Goal: Transaction & Acquisition: Purchase product/service

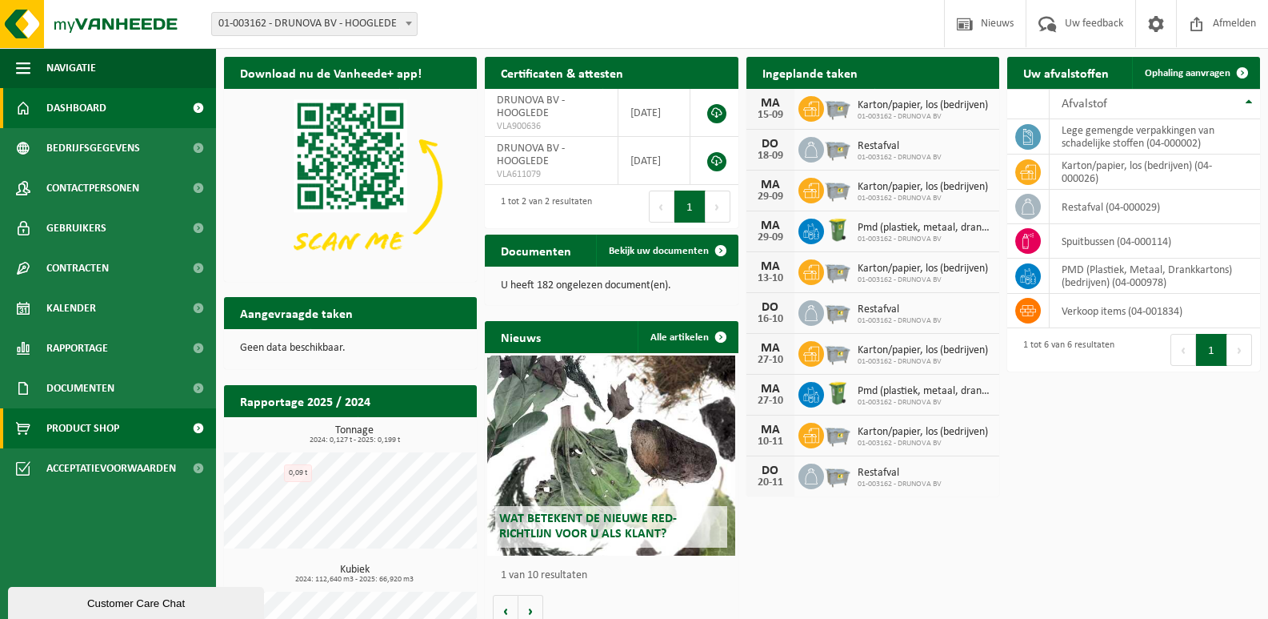
click at [192, 425] on span at bounding box center [198, 428] width 36 height 40
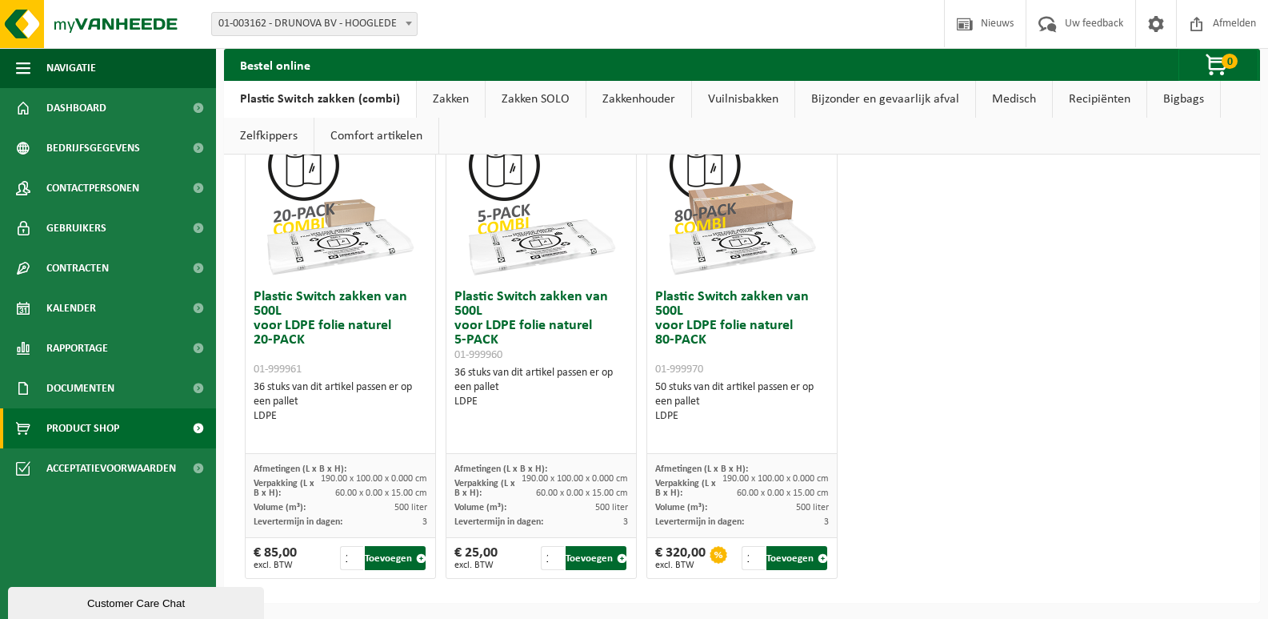
click at [729, 93] on link "Vuilnisbakken" at bounding box center [743, 99] width 102 height 37
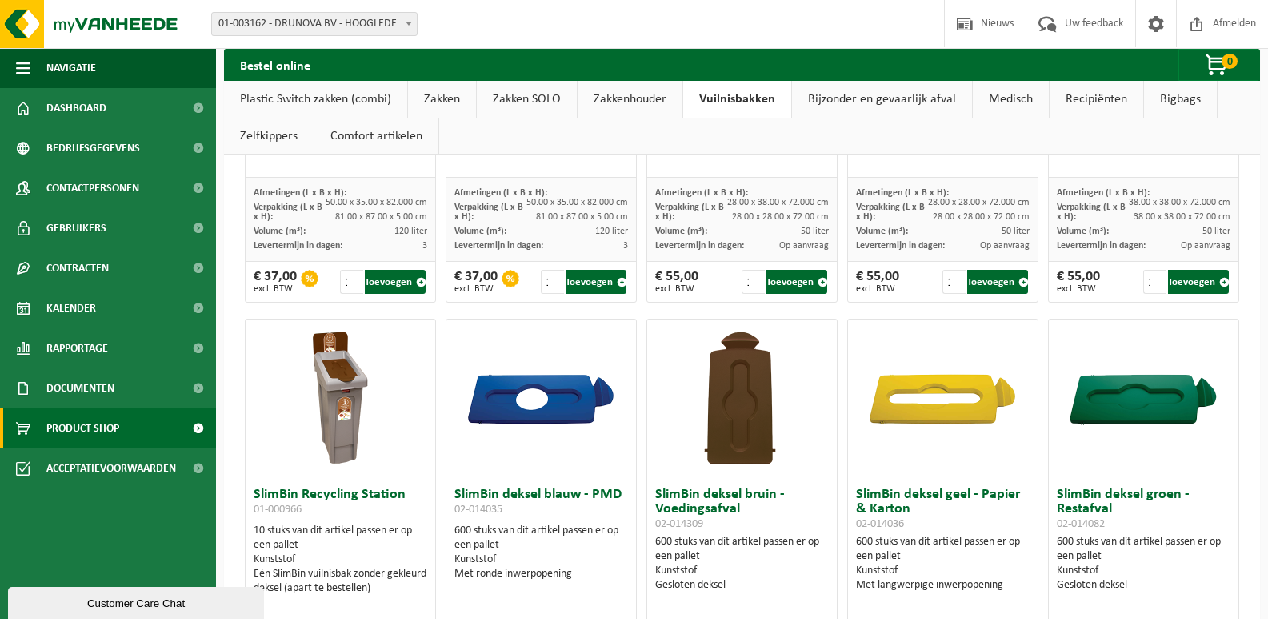
scroll to position [1407, 0]
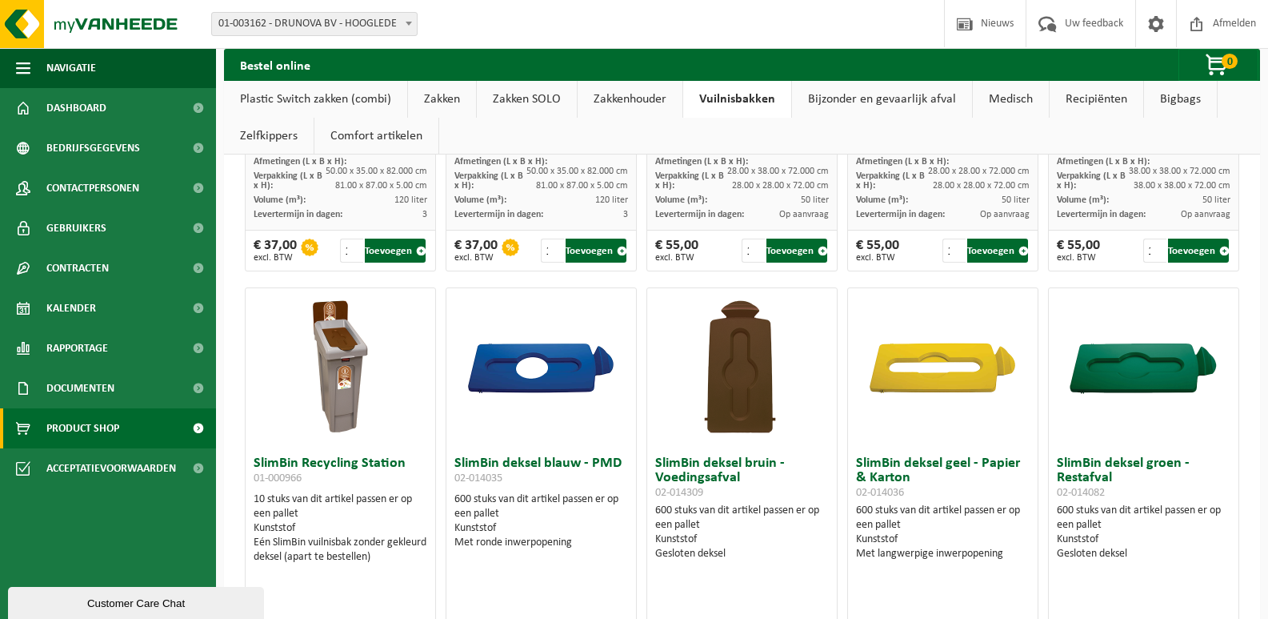
click at [351, 371] on img at bounding box center [340, 368] width 160 height 160
click at [349, 385] on img at bounding box center [340, 368] width 160 height 160
click at [371, 470] on h3 "SlimBin Recycling Station 01-000966" at bounding box center [340, 472] width 173 height 32
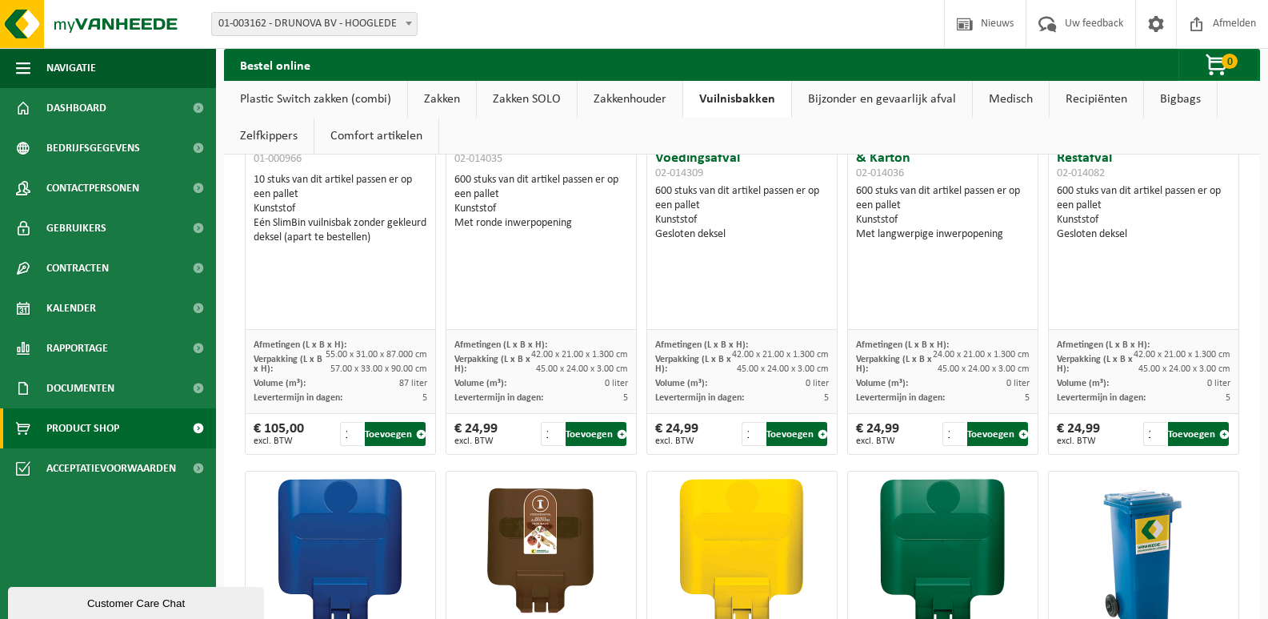
scroll to position [1727, 0]
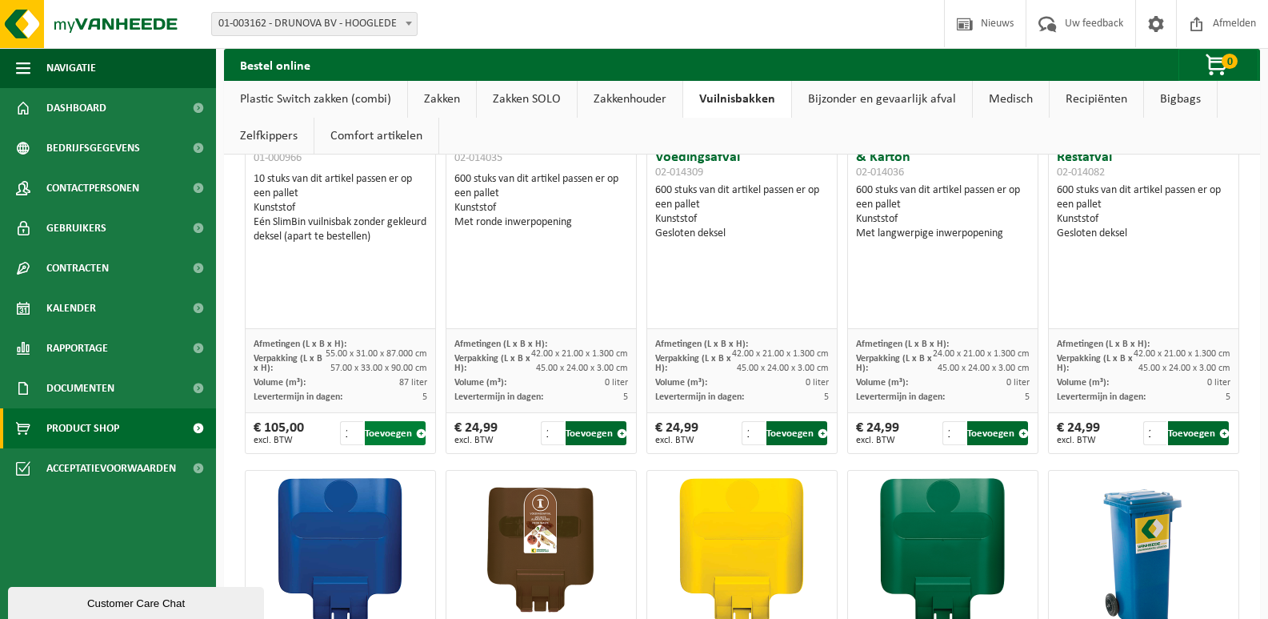
click at [412, 431] on button "Toevoegen" at bounding box center [395, 433] width 61 height 24
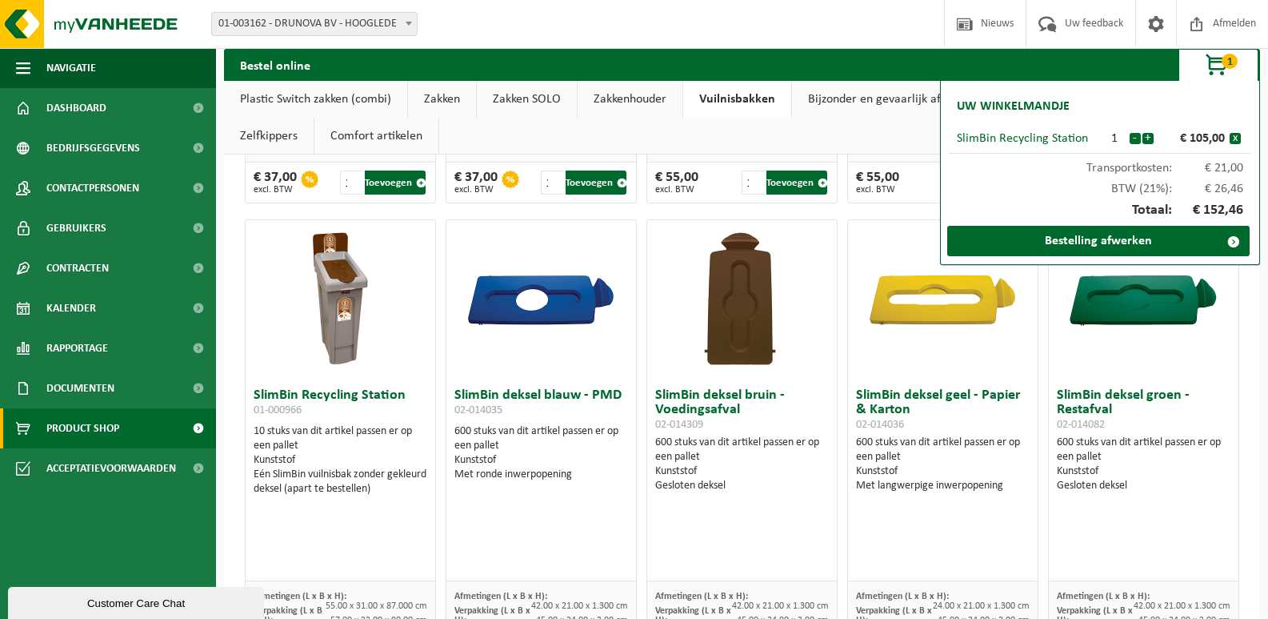
scroll to position [1567, 0]
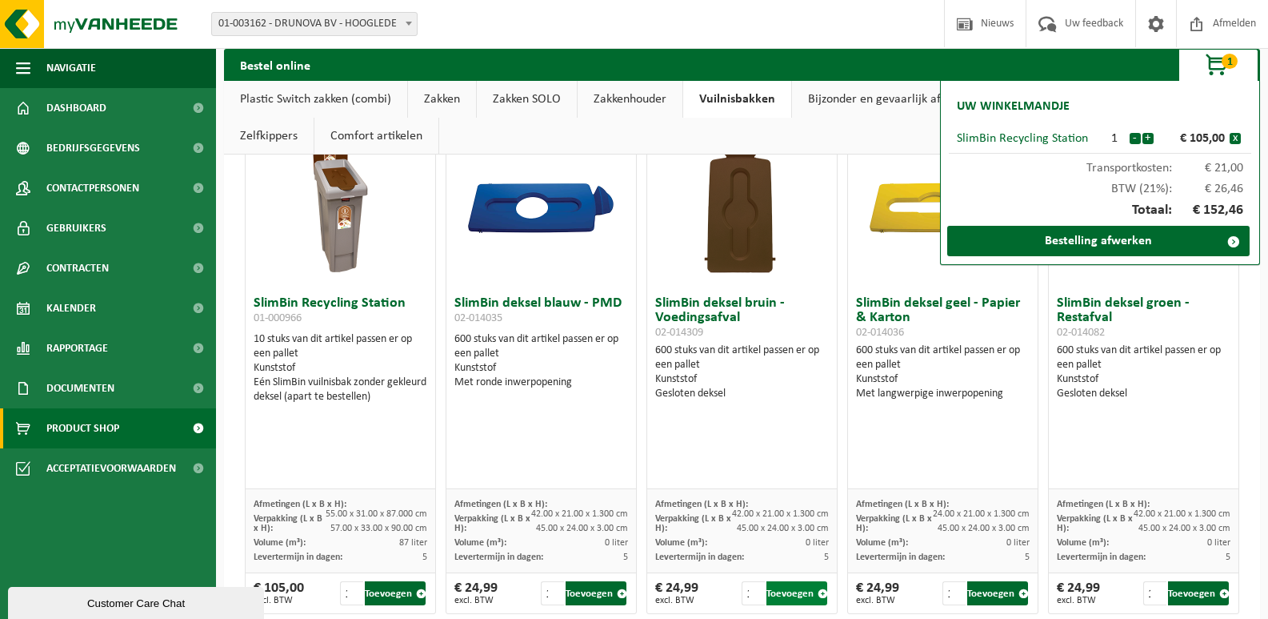
click at [791, 591] on button "Toevoegen" at bounding box center [797, 593] width 61 height 24
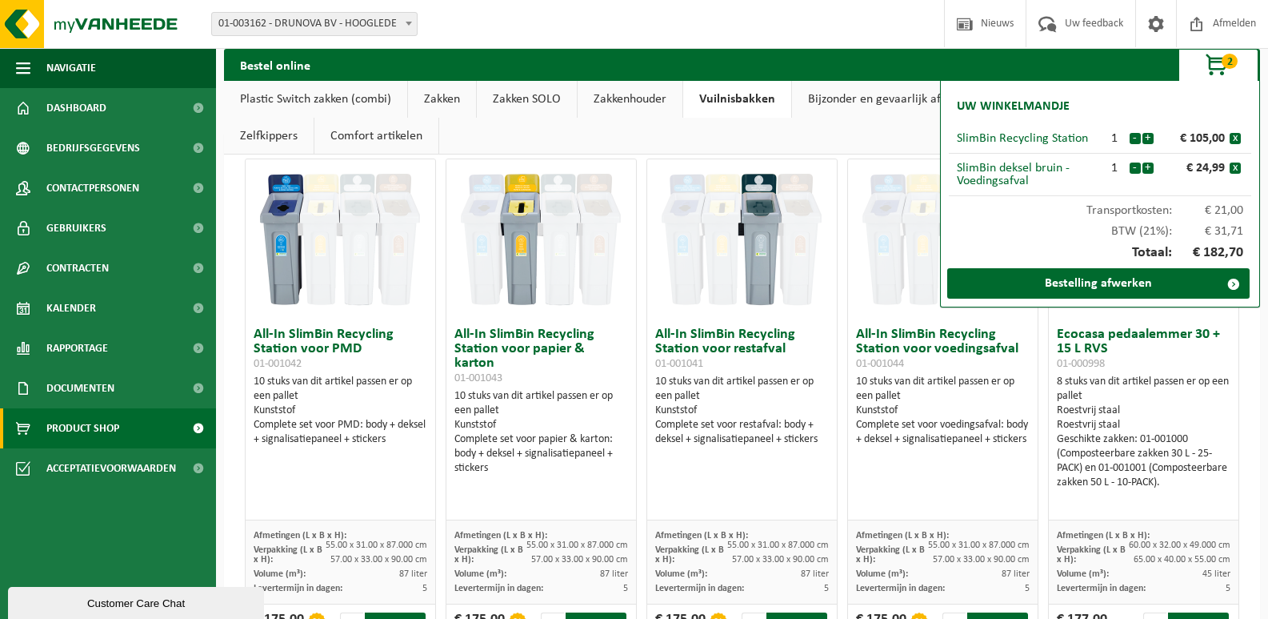
scroll to position [0, 0]
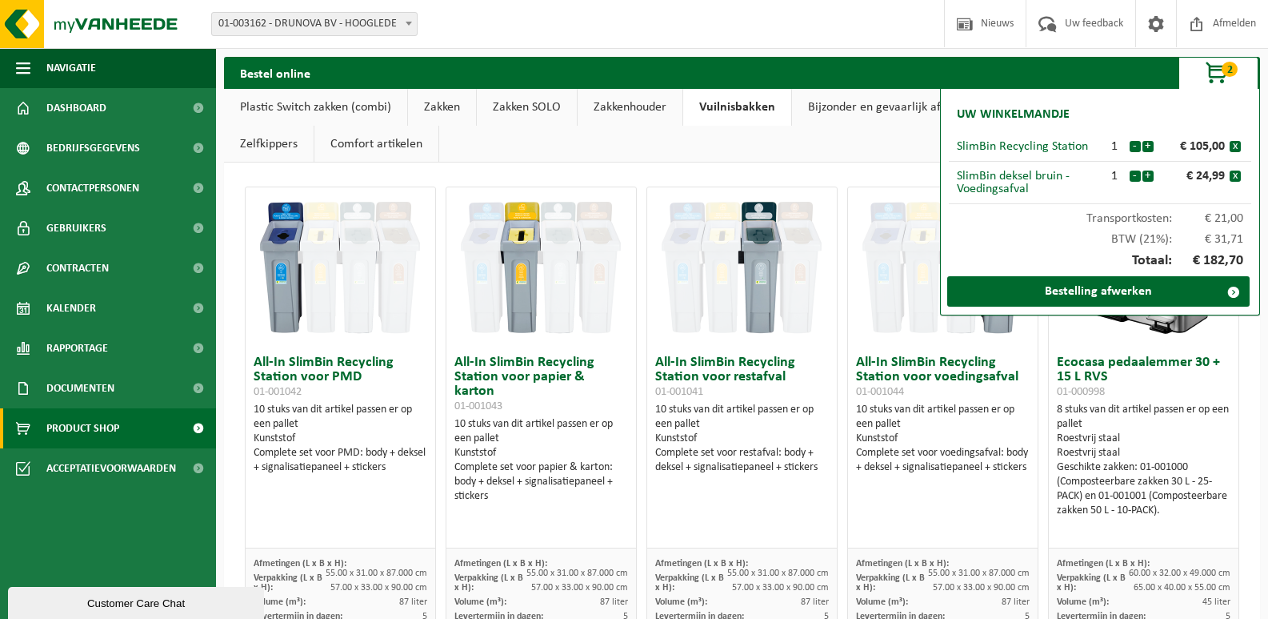
click at [897, 158] on ul "Plastic Switch zakken (combi) Zakken Zakken SOLO Zakkenhouder Vuilnisbakken Bij…" at bounding box center [742, 126] width 1036 height 74
click at [1233, 289] on span at bounding box center [1234, 292] width 32 height 32
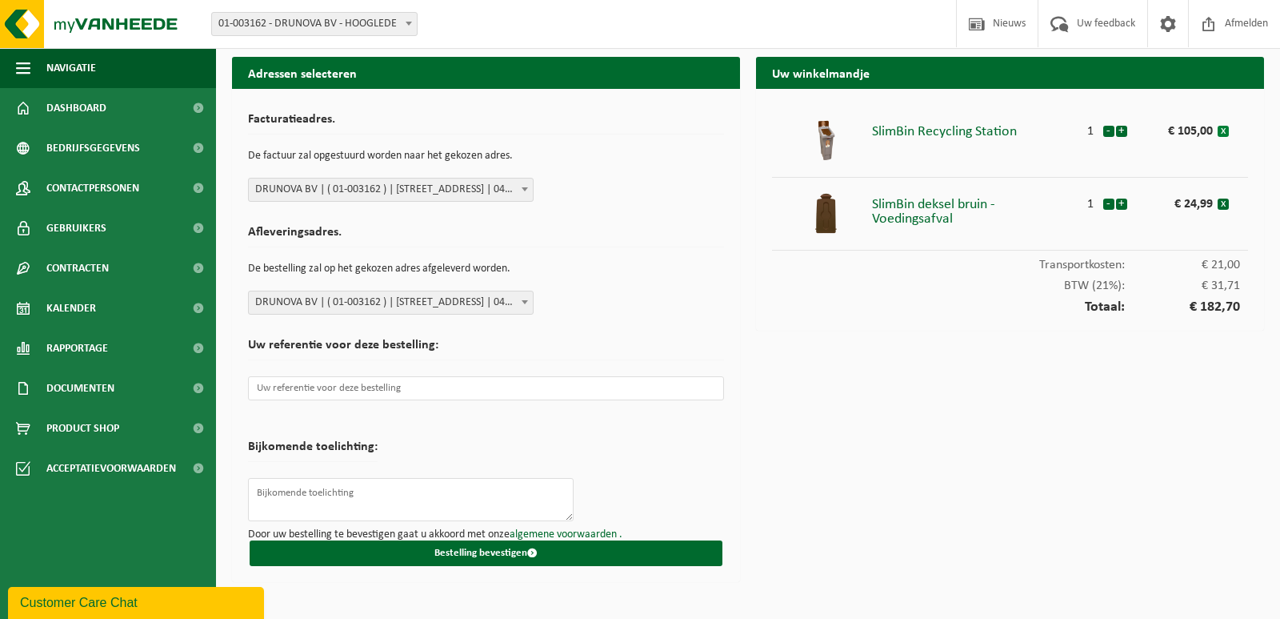
click at [1228, 131] on button "x" at bounding box center [1223, 131] width 11 height 11
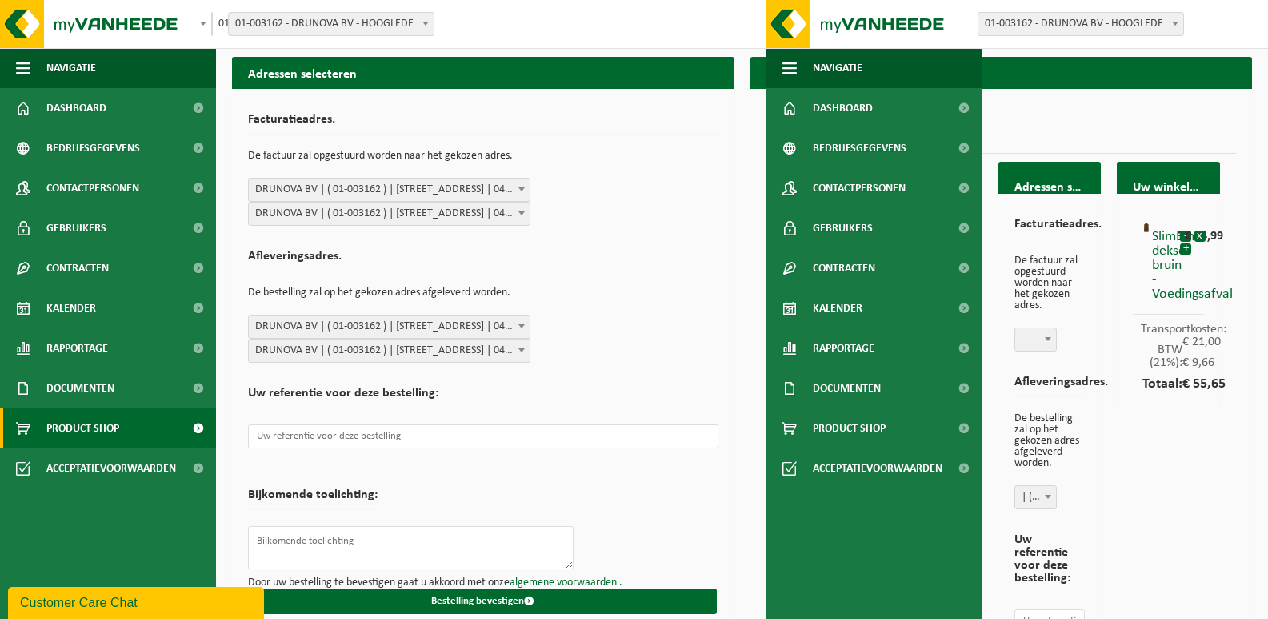
click at [118, 421] on span "Product Shop" at bounding box center [82, 428] width 73 height 40
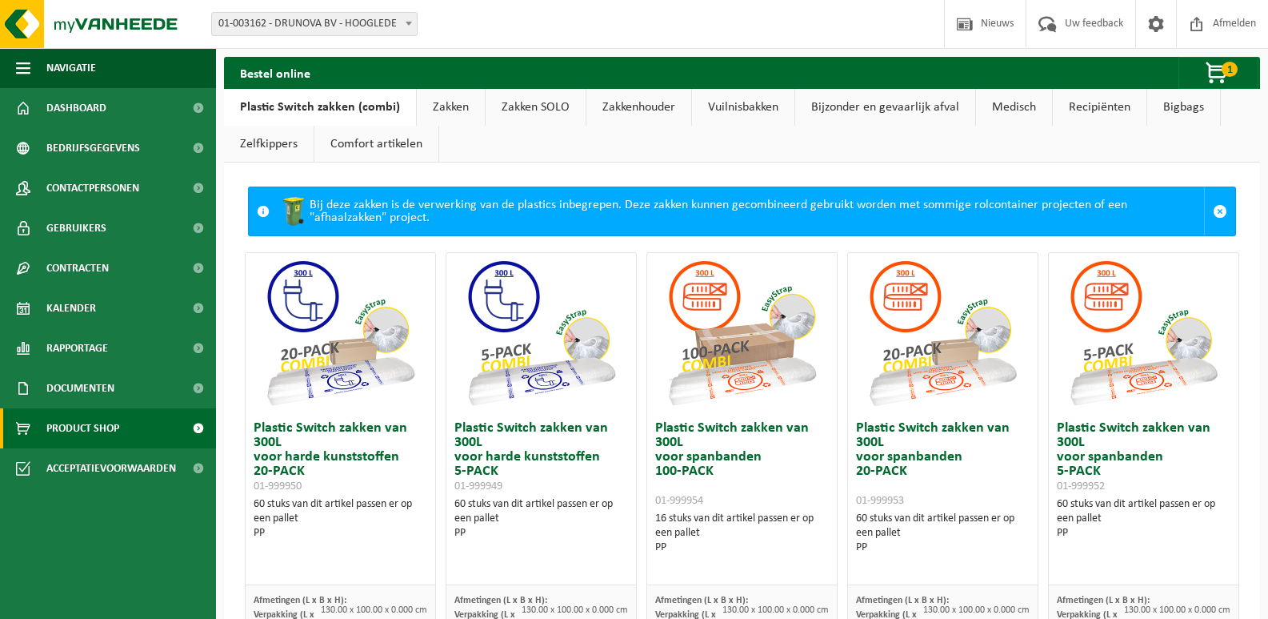
click at [764, 111] on link "Vuilnisbakken" at bounding box center [743, 107] width 102 height 37
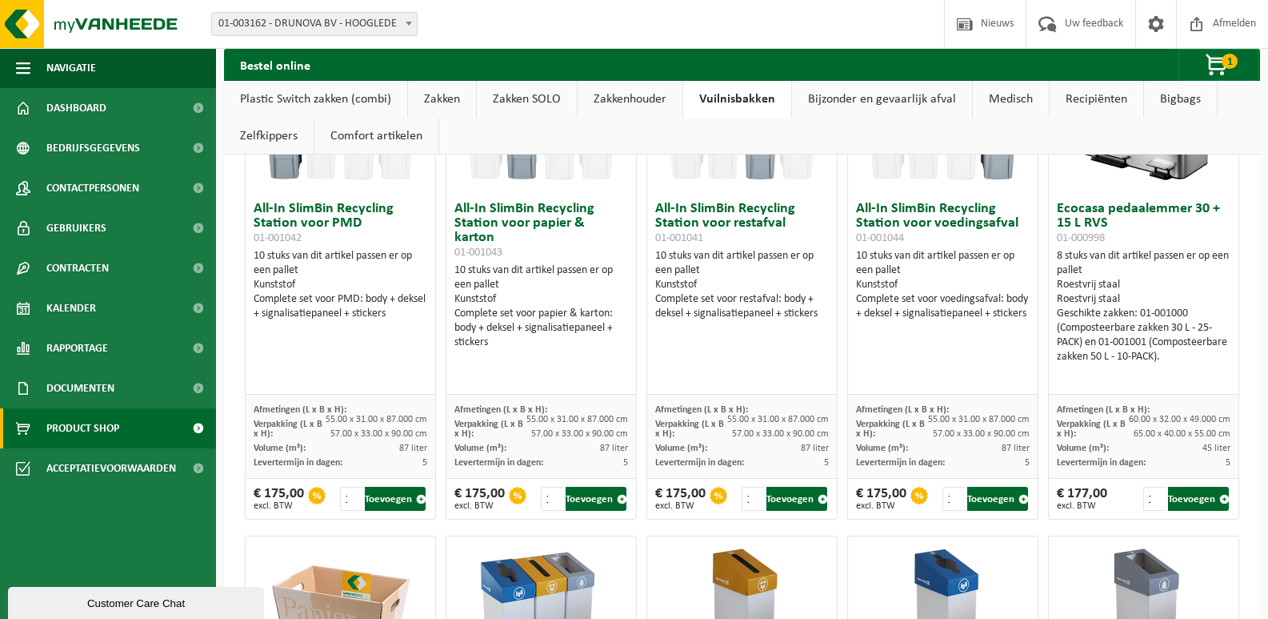
scroll to position [160, 0]
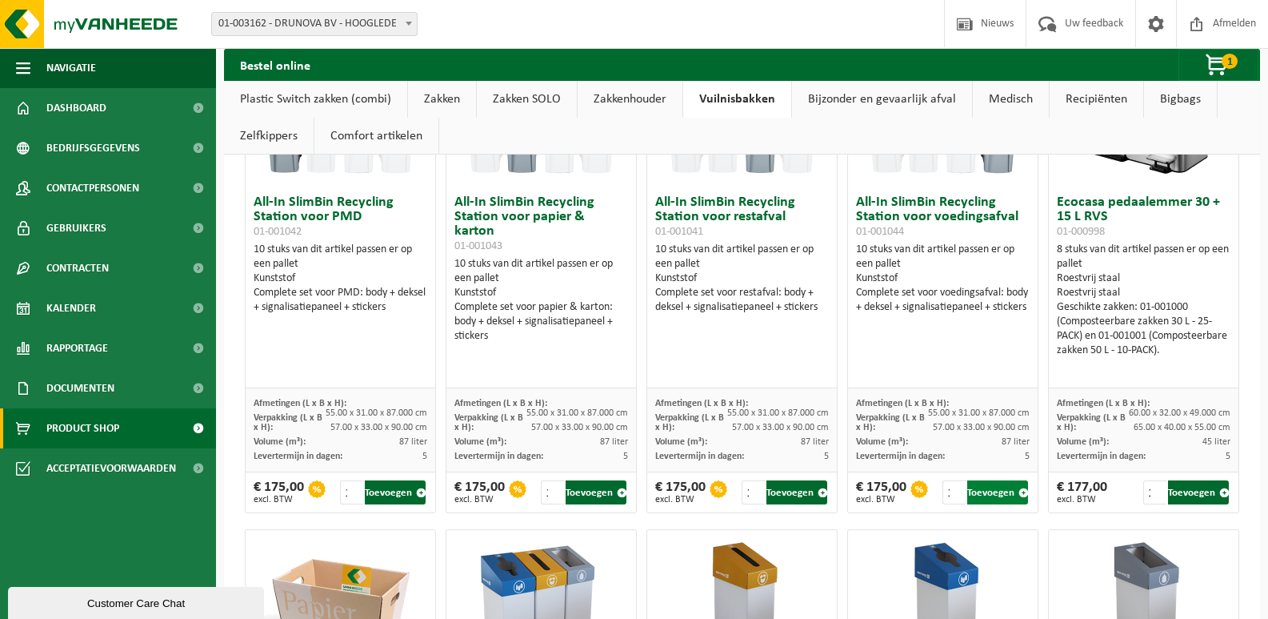
click at [975, 486] on button "Toevoegen" at bounding box center [998, 492] width 61 height 24
click at [803, 495] on button "Toevoegen" at bounding box center [797, 492] width 61 height 24
click at [405, 491] on button "Toevoegen" at bounding box center [395, 492] width 61 height 24
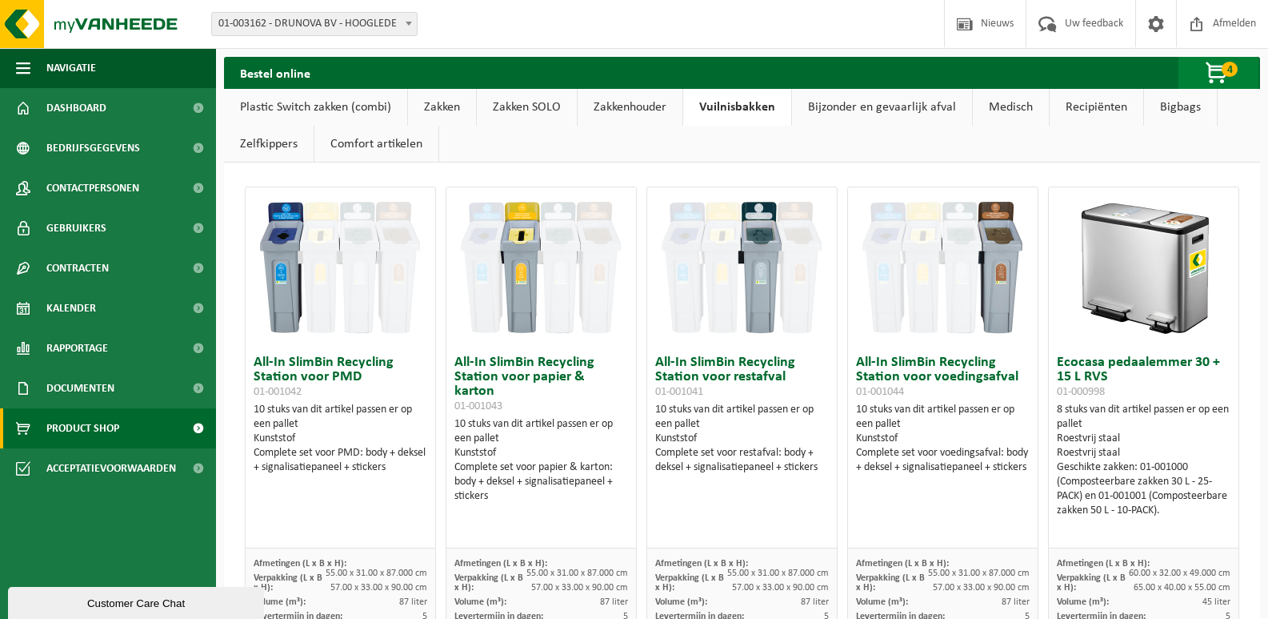
click at [1204, 78] on span "button" at bounding box center [1218, 74] width 80 height 32
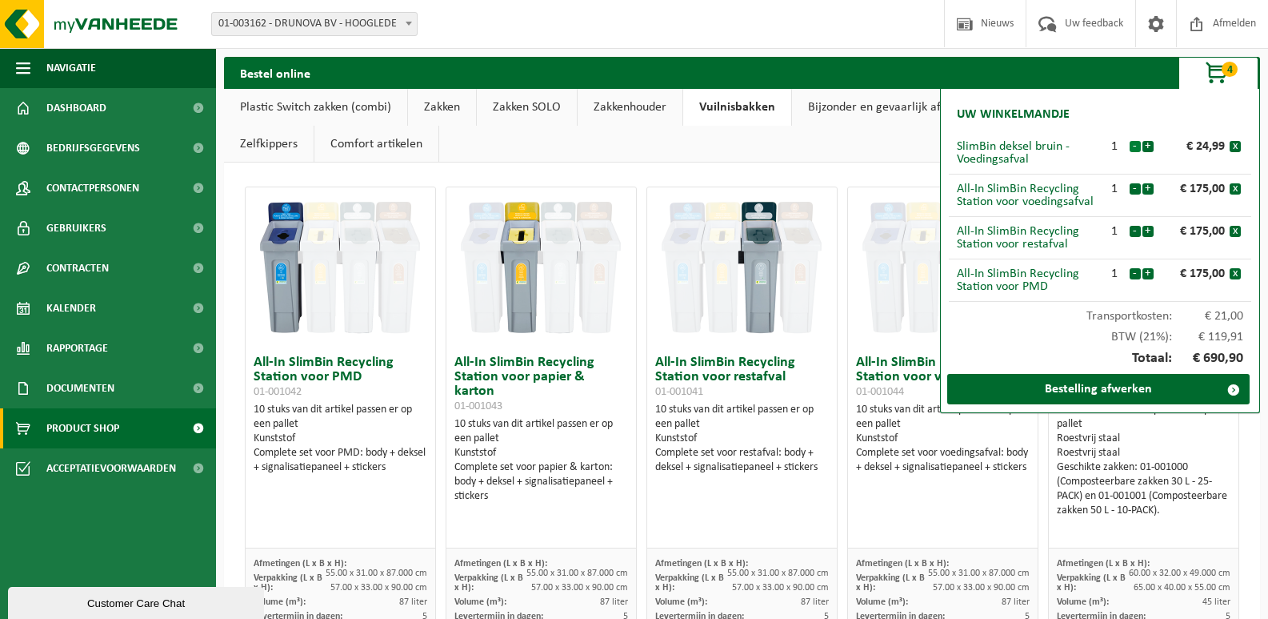
click at [1132, 146] on button "-" at bounding box center [1135, 146] width 11 height 11
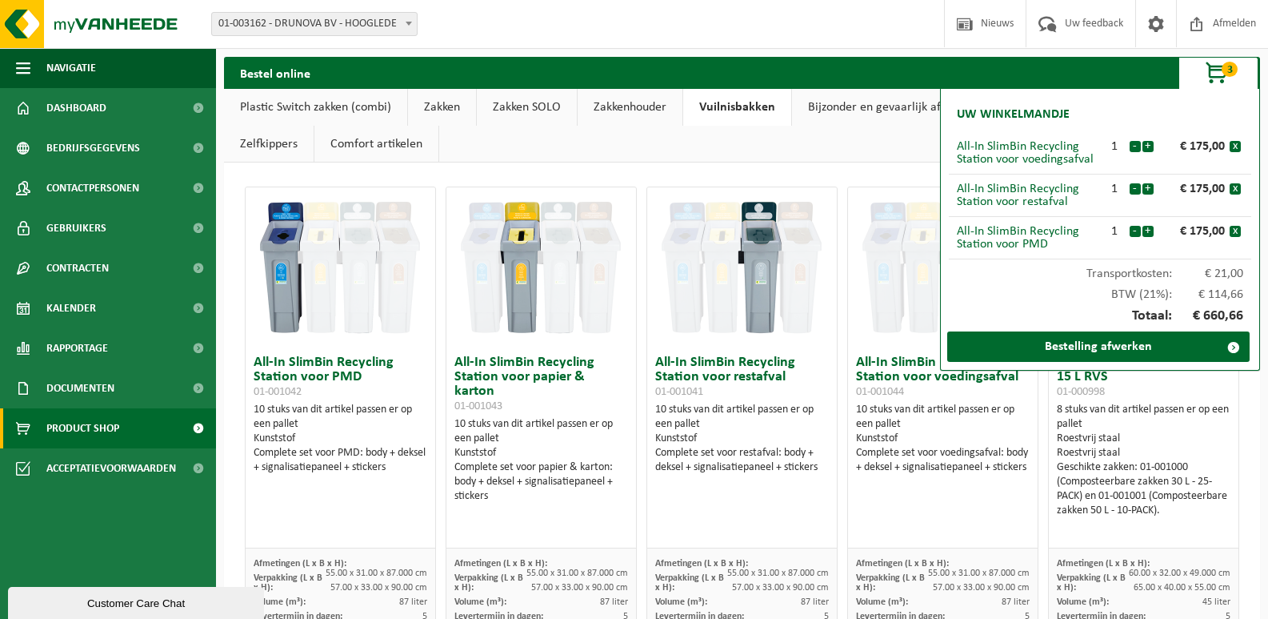
click at [904, 149] on ul "Plastic Switch zakken (combi) Zakken Zakken SOLO Zakkenhouder Vuilnisbakken Bij…" at bounding box center [742, 126] width 1036 height 74
click at [893, 147] on ul "Plastic Switch zakken (combi) Zakken Zakken SOLO Zakkenhouder Vuilnisbakken Bij…" at bounding box center [742, 126] width 1036 height 74
click at [503, 102] on link "Zakken SOLO" at bounding box center [527, 107] width 100 height 37
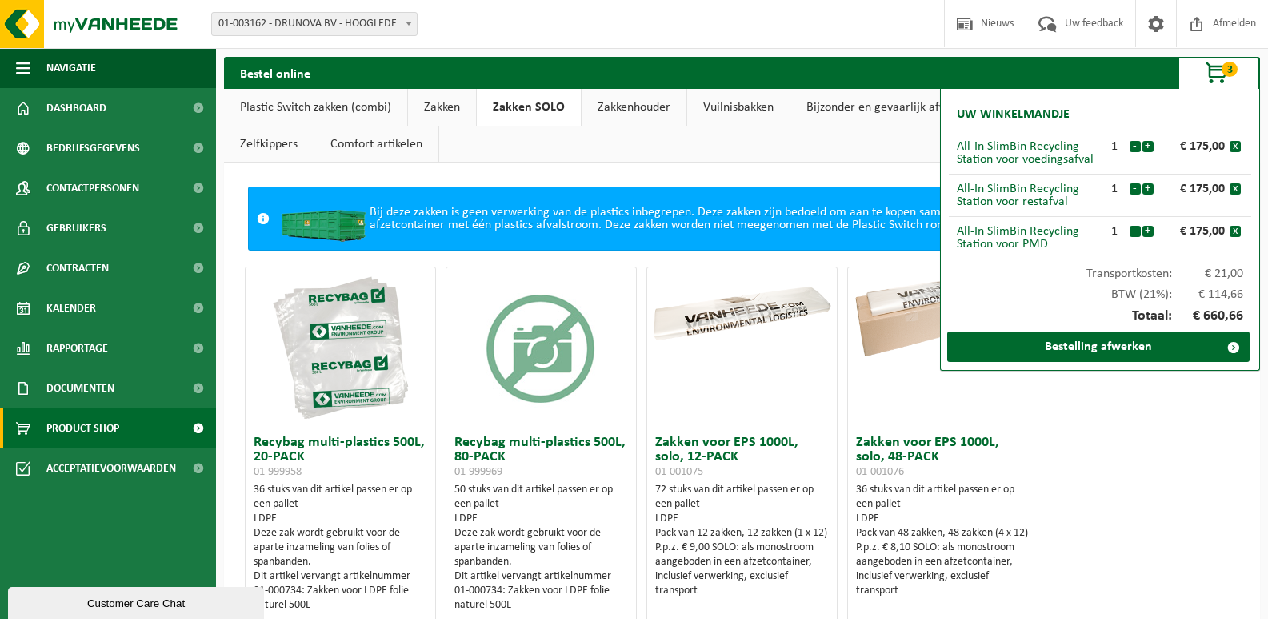
click at [279, 105] on link "Plastic Switch zakken (combi)" at bounding box center [315, 107] width 183 height 37
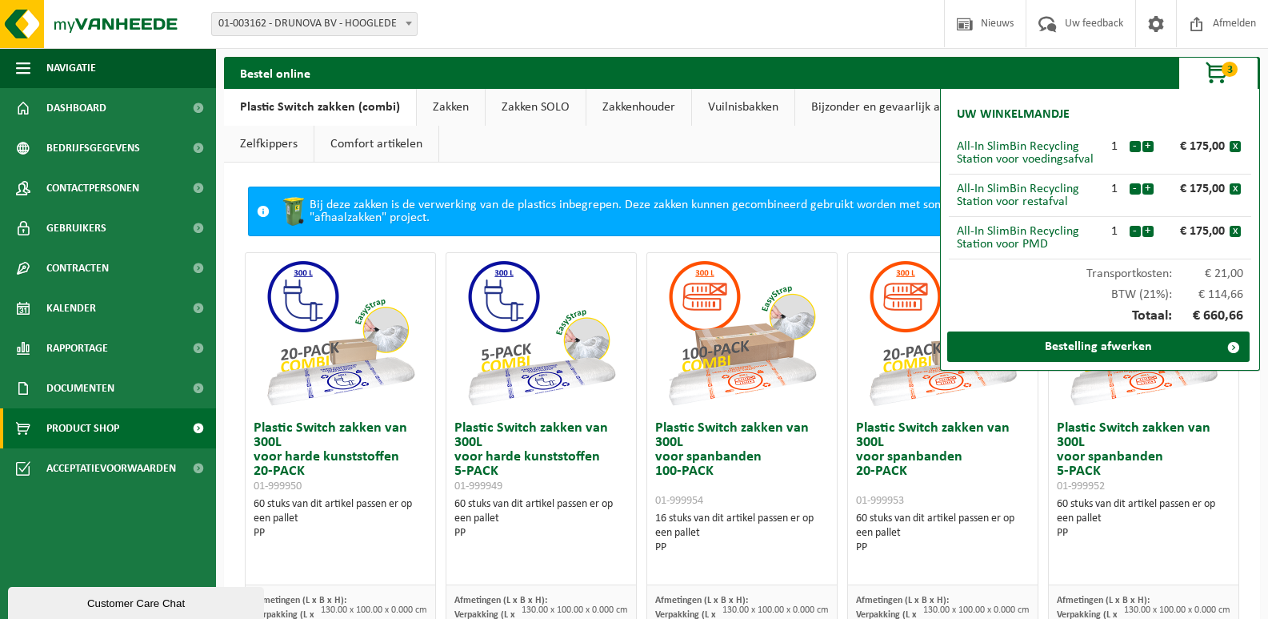
click at [454, 110] on link "Zakken" at bounding box center [451, 107] width 68 height 37
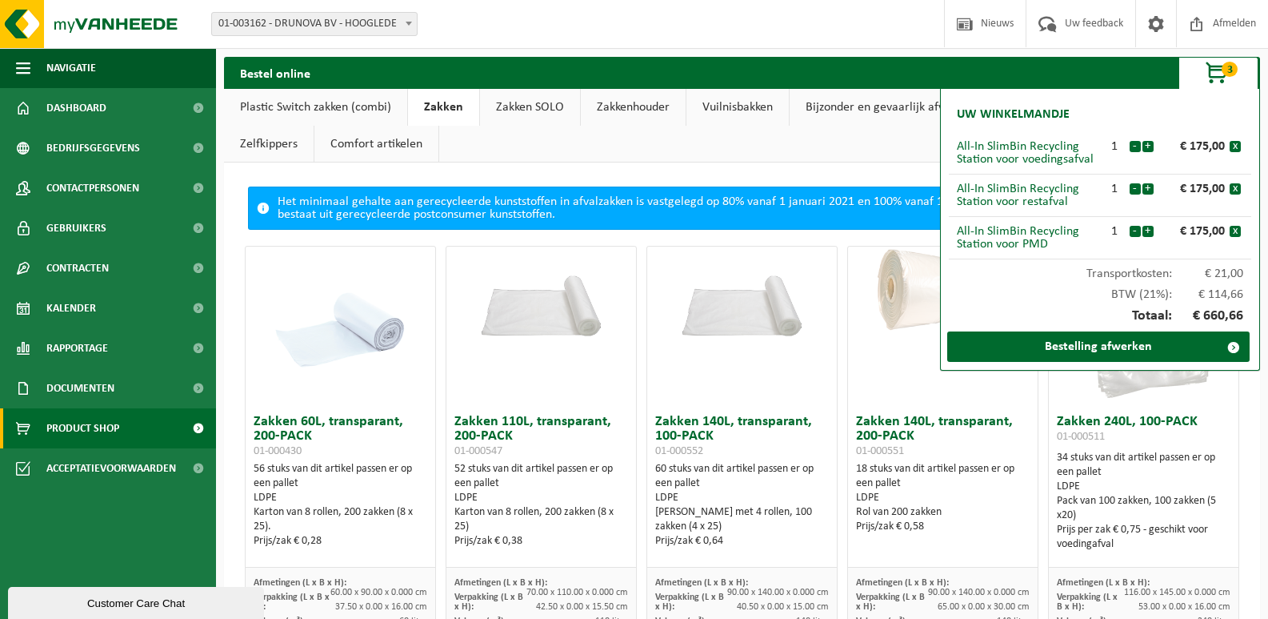
click at [504, 108] on link "Zakken SOLO" at bounding box center [530, 107] width 100 height 37
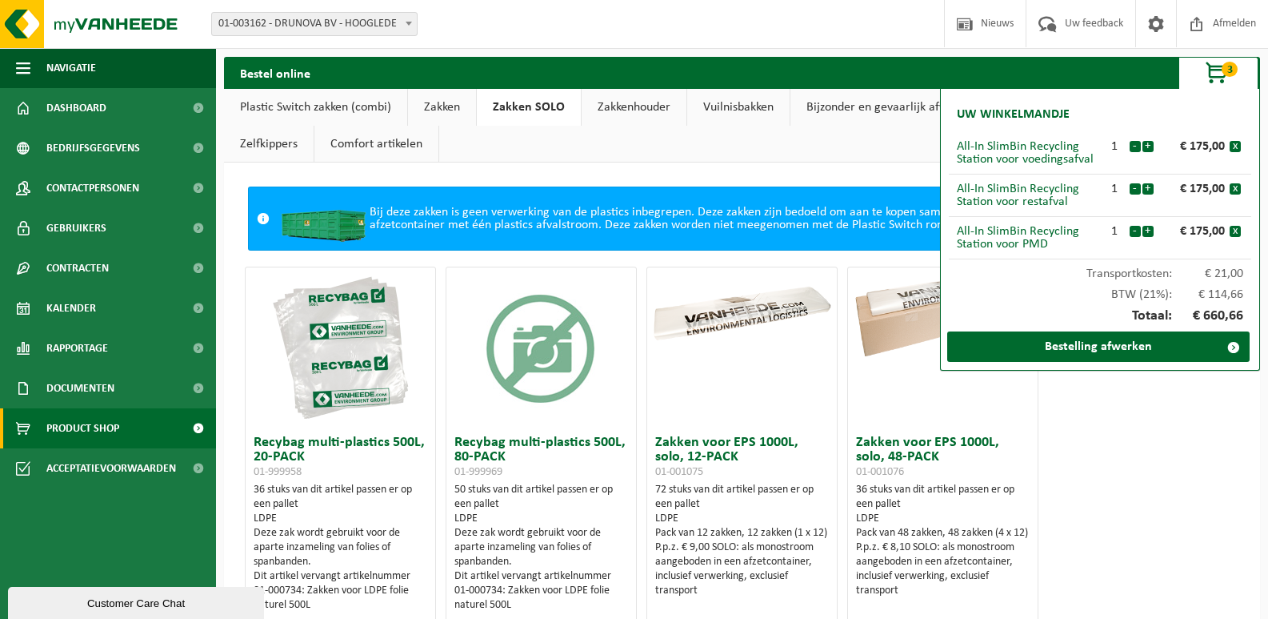
click at [591, 110] on link "Zakkenhouder" at bounding box center [634, 107] width 105 height 37
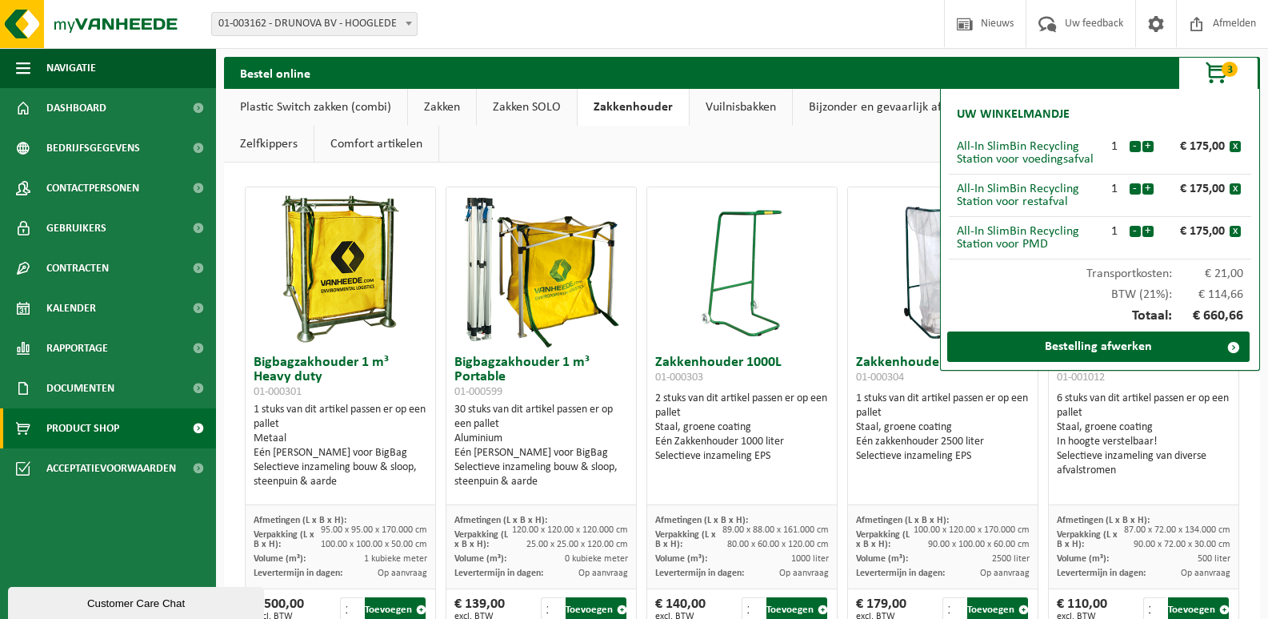
click at [731, 110] on link "Vuilnisbakken" at bounding box center [741, 107] width 102 height 37
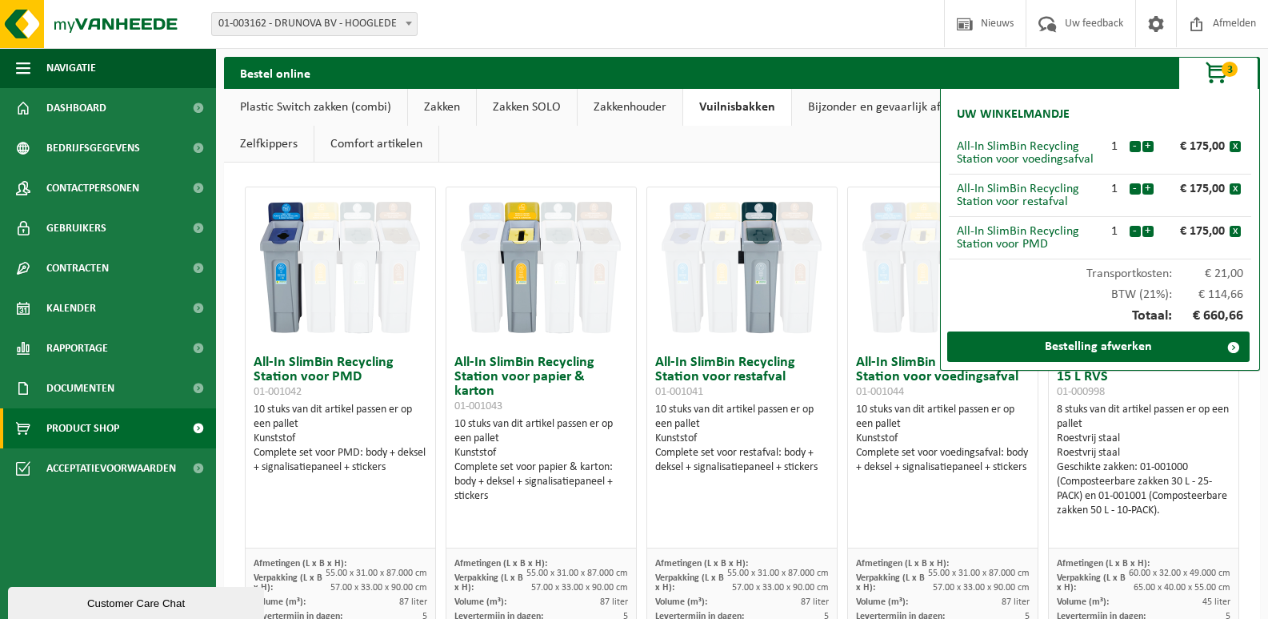
click at [846, 112] on link "Bijzonder en gevaarlijk afval" at bounding box center [882, 107] width 180 height 37
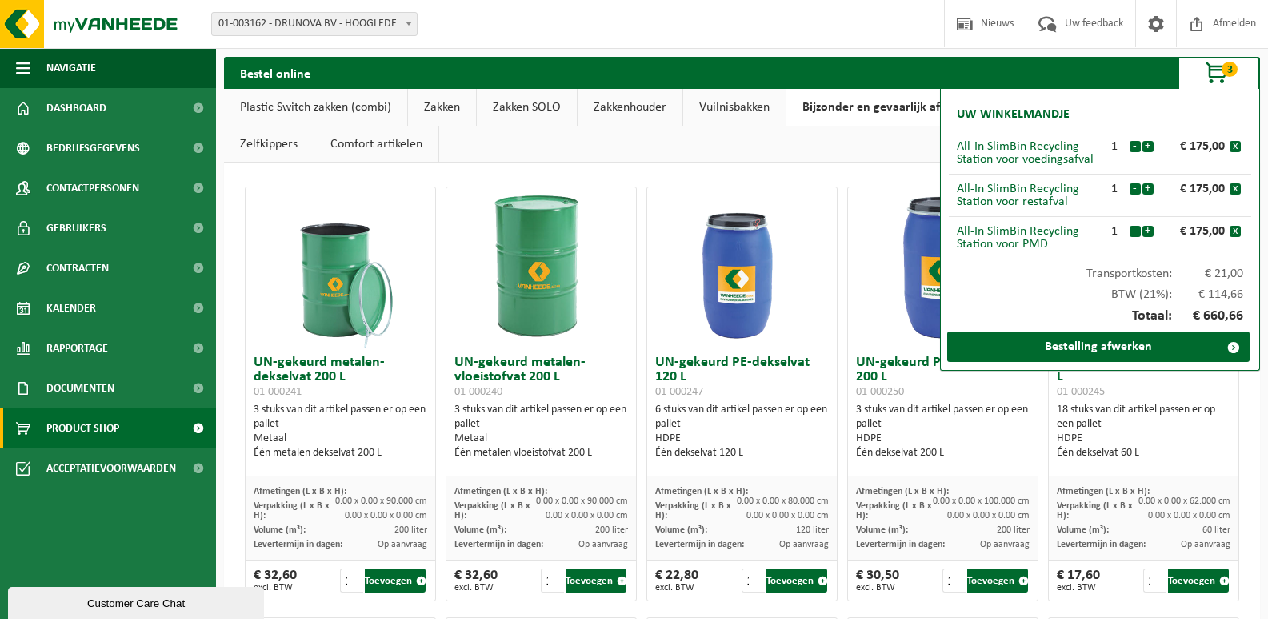
click at [283, 141] on link "Zelfkippers" at bounding box center [269, 144] width 90 height 37
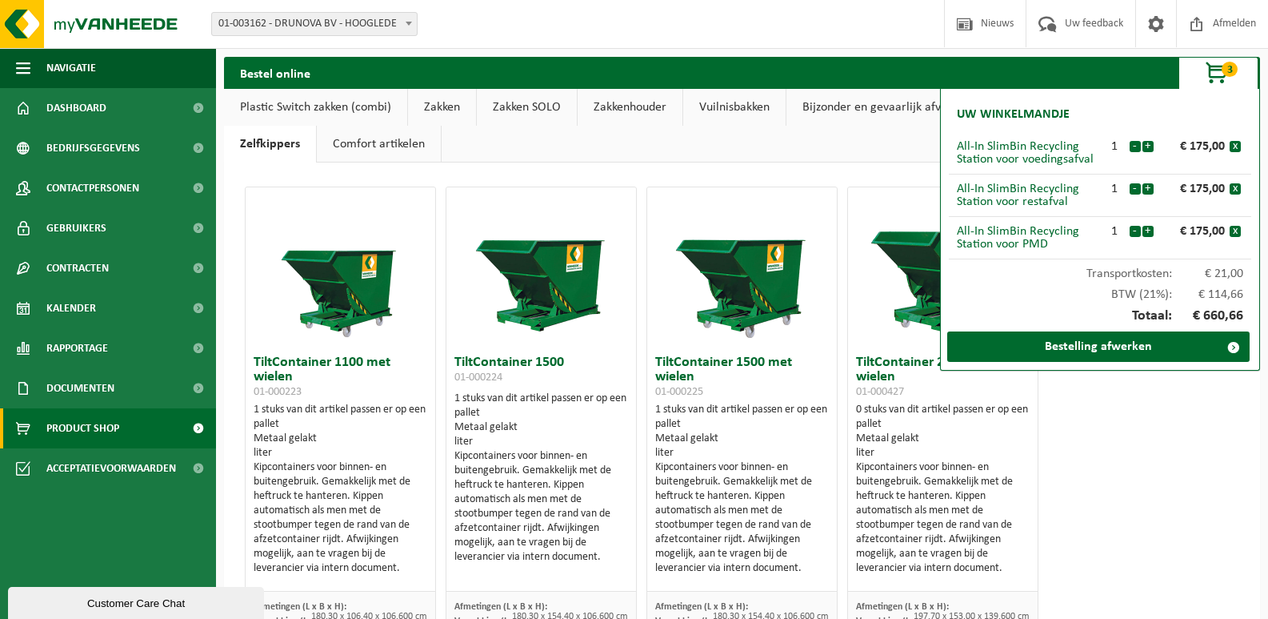
click at [382, 149] on link "Comfort artikelen" at bounding box center [379, 144] width 124 height 37
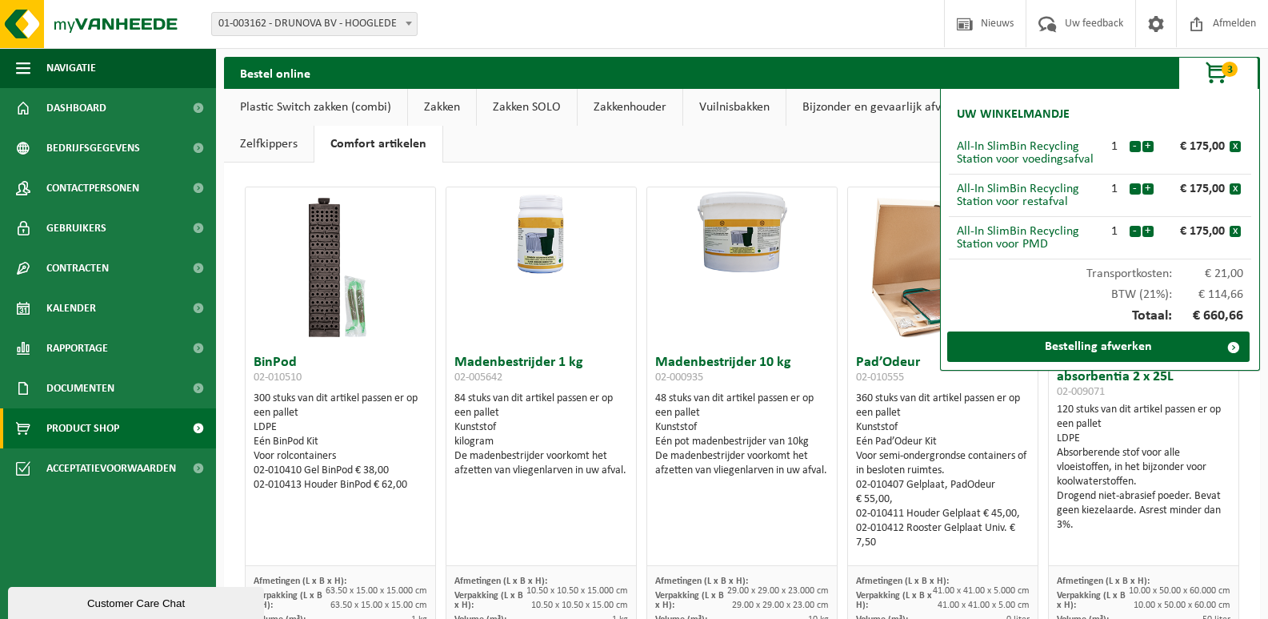
click at [75, 423] on span "Product Shop" at bounding box center [82, 428] width 73 height 40
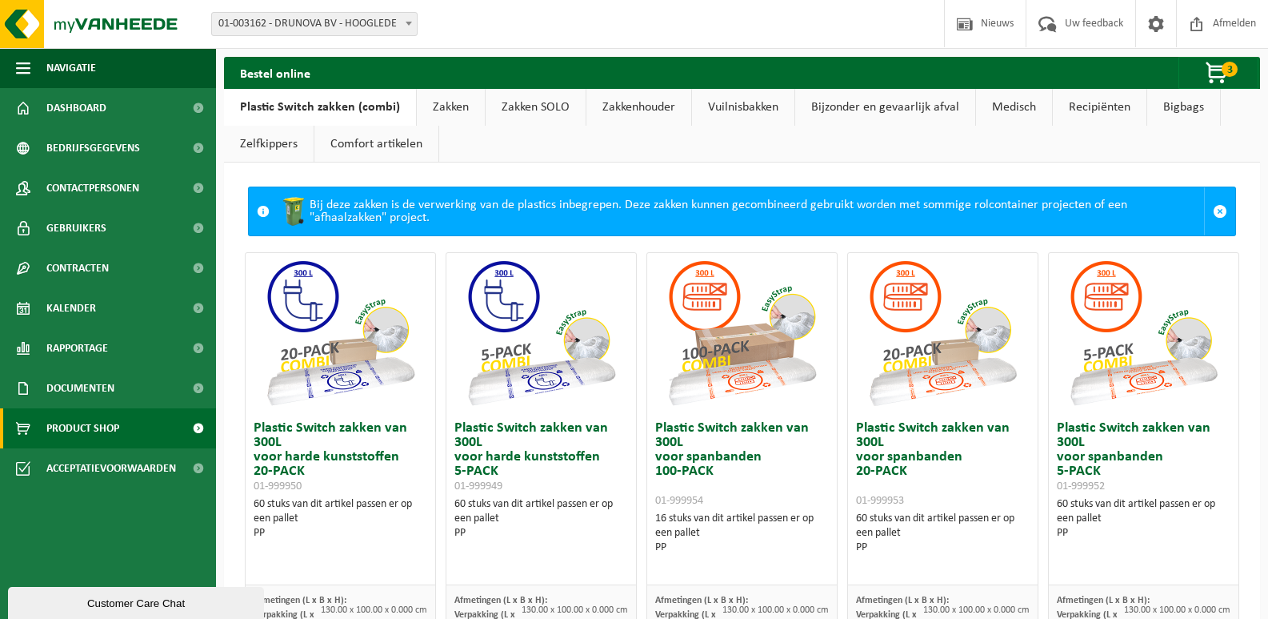
click at [1167, 111] on link "Bigbags" at bounding box center [1184, 107] width 73 height 37
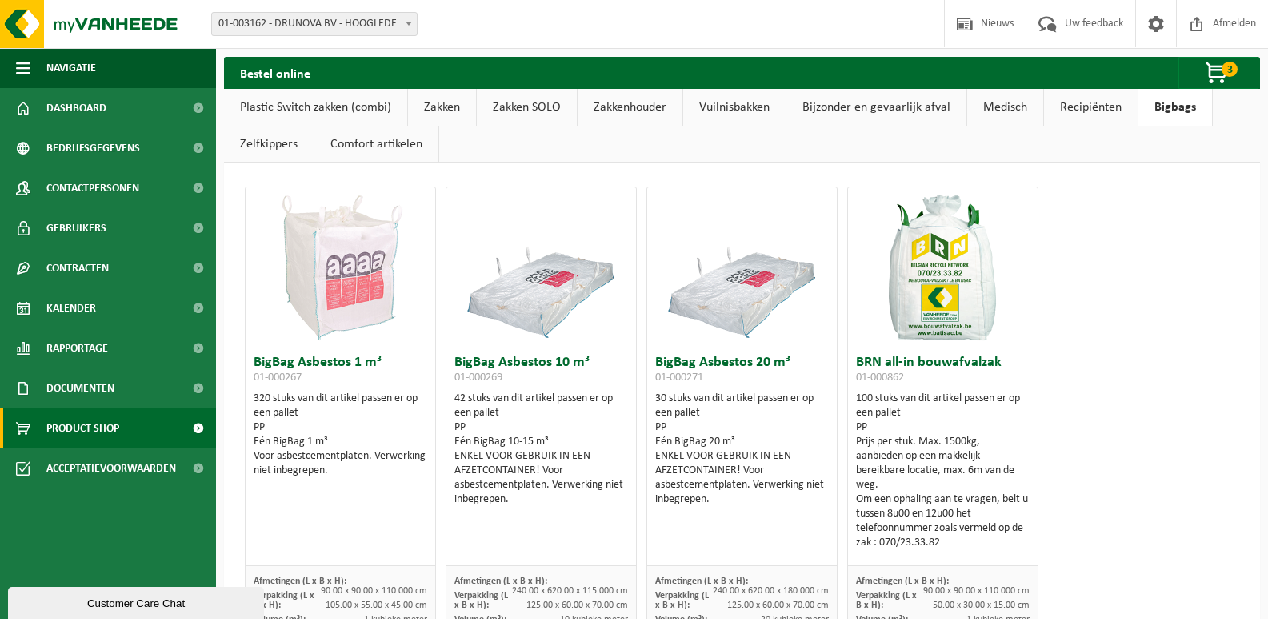
click at [448, 110] on link "Zakken" at bounding box center [442, 107] width 68 height 37
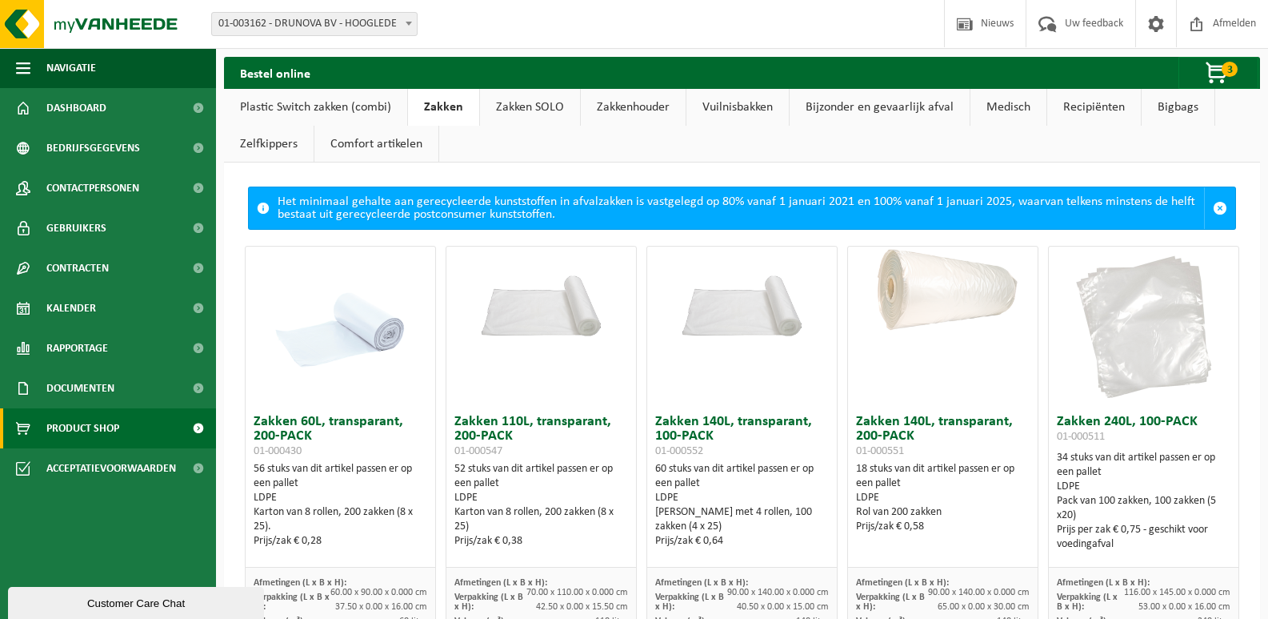
click at [512, 110] on link "Zakken SOLO" at bounding box center [530, 107] width 100 height 37
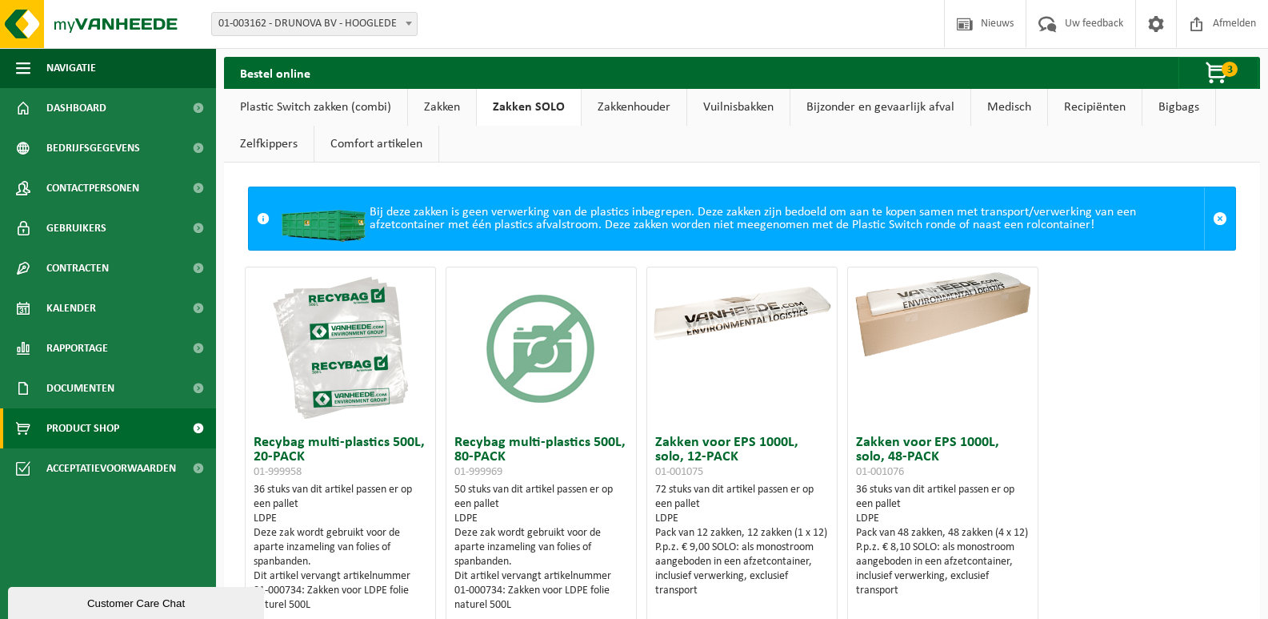
click at [606, 102] on link "Zakkenhouder" at bounding box center [634, 107] width 105 height 37
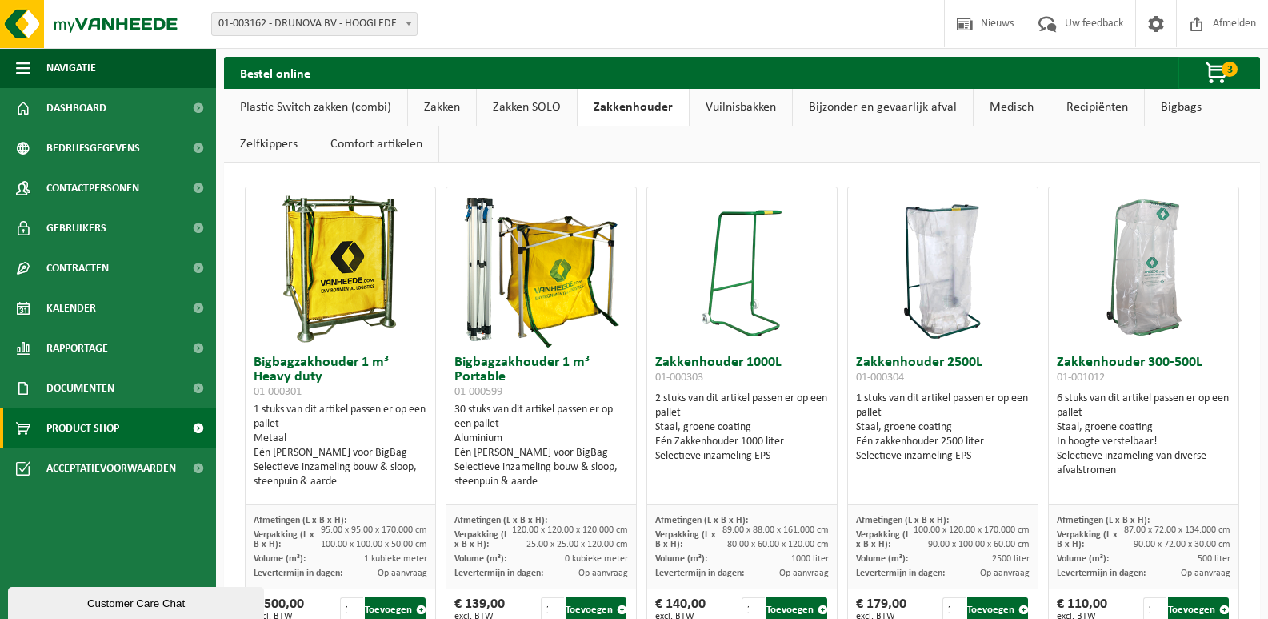
click at [718, 115] on link "Vuilnisbakken" at bounding box center [741, 107] width 102 height 37
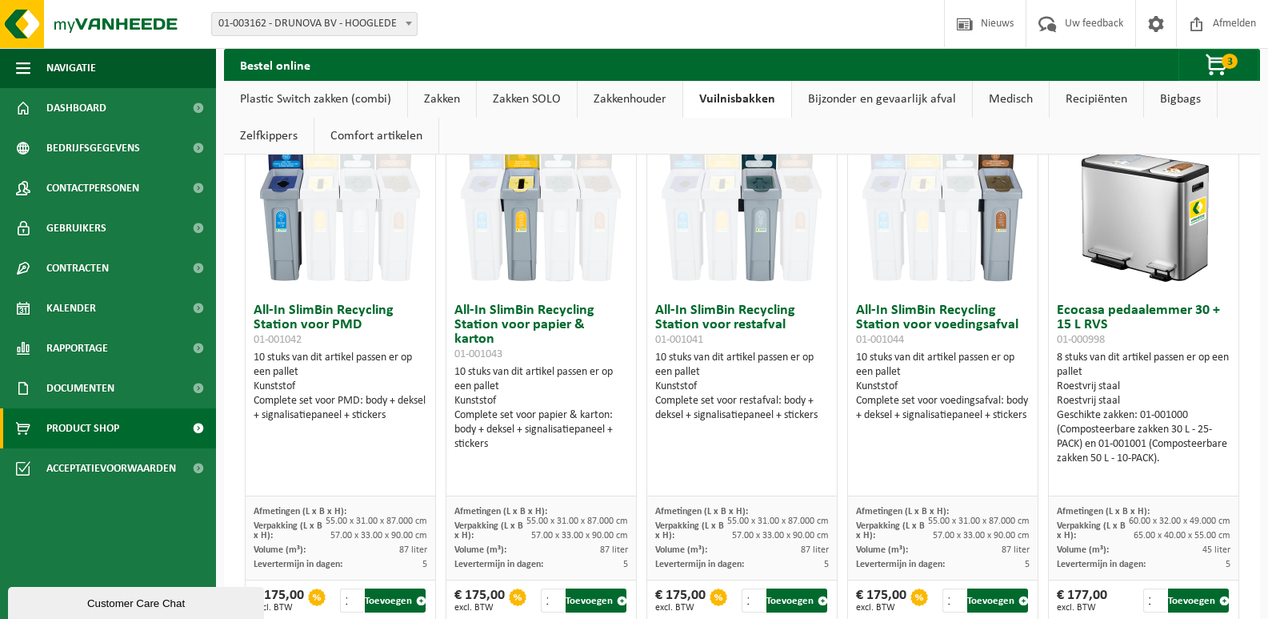
scroll to position [80, 0]
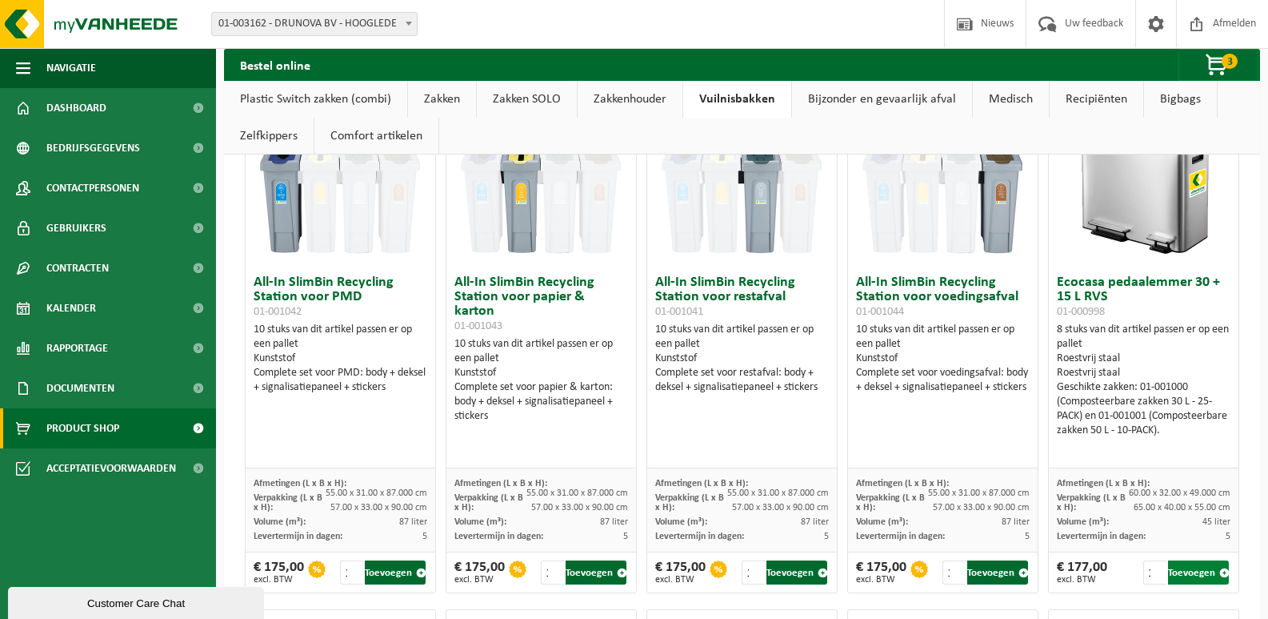
click at [1195, 575] on button "Toevoegen" at bounding box center [1198, 572] width 61 height 24
click at [1092, 205] on img at bounding box center [1144, 187] width 160 height 160
click at [1139, 201] on img at bounding box center [1144, 187] width 160 height 160
click at [1224, 60] on span "4" at bounding box center [1230, 61] width 16 height 15
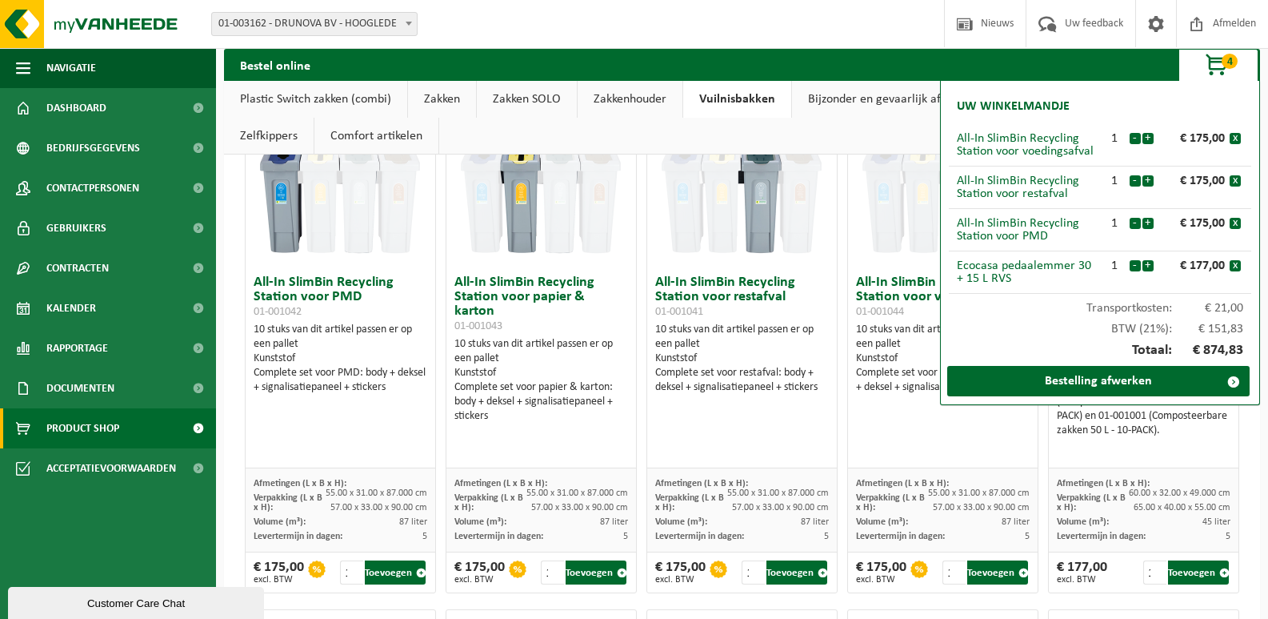
click at [917, 485] on span "Afmetingen (L x B x H):" at bounding box center [902, 484] width 93 height 10
click at [113, 431] on span "Product Shop" at bounding box center [82, 428] width 73 height 40
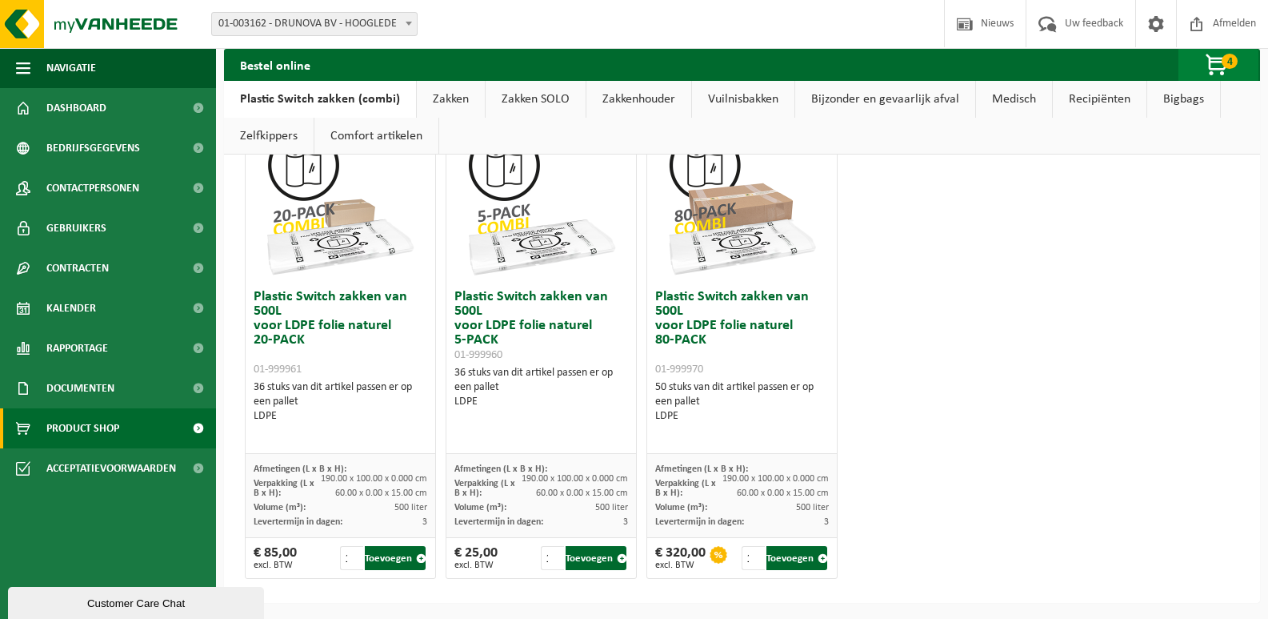
click at [1232, 66] on span "4" at bounding box center [1230, 61] width 16 height 15
